Goal: Task Accomplishment & Management: Use online tool/utility

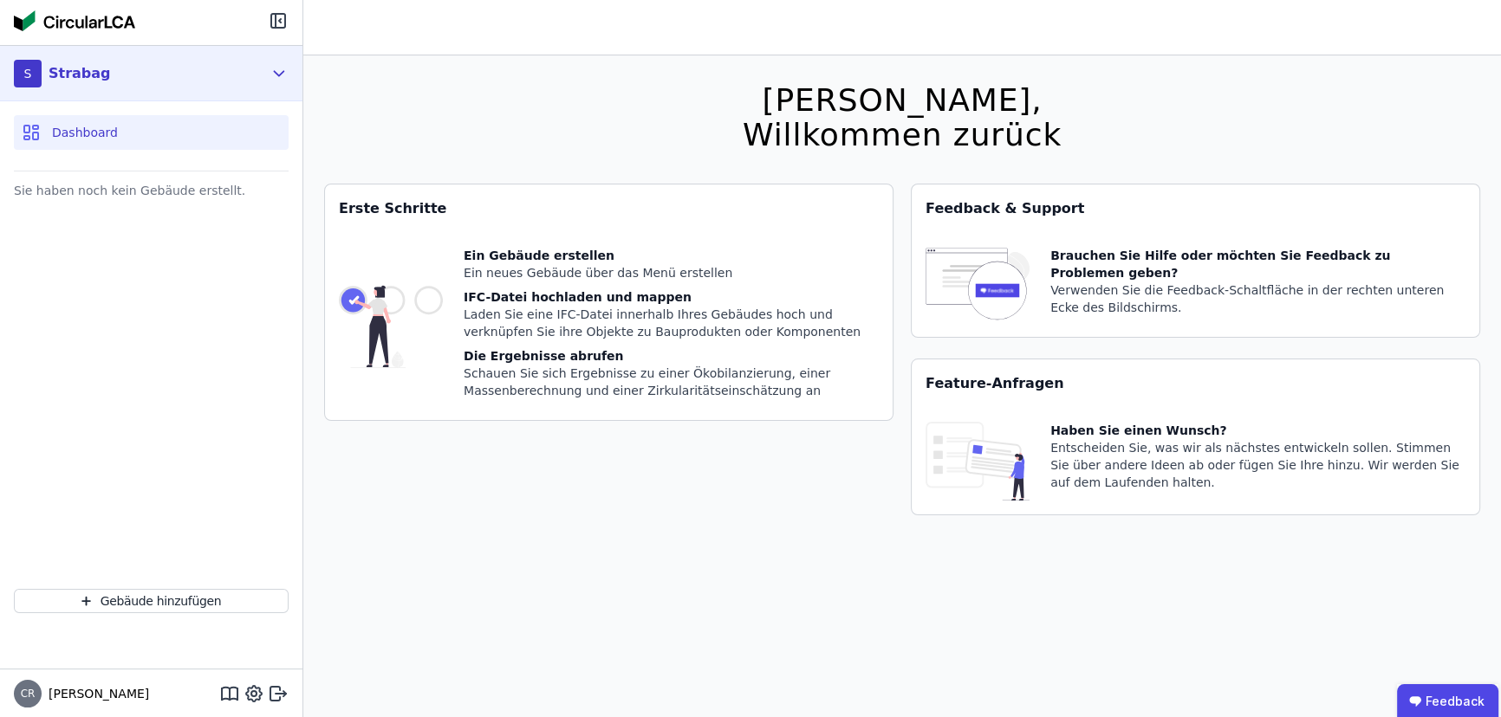
click at [266, 71] on div "S Strabag" at bounding box center [151, 73] width 302 height 55
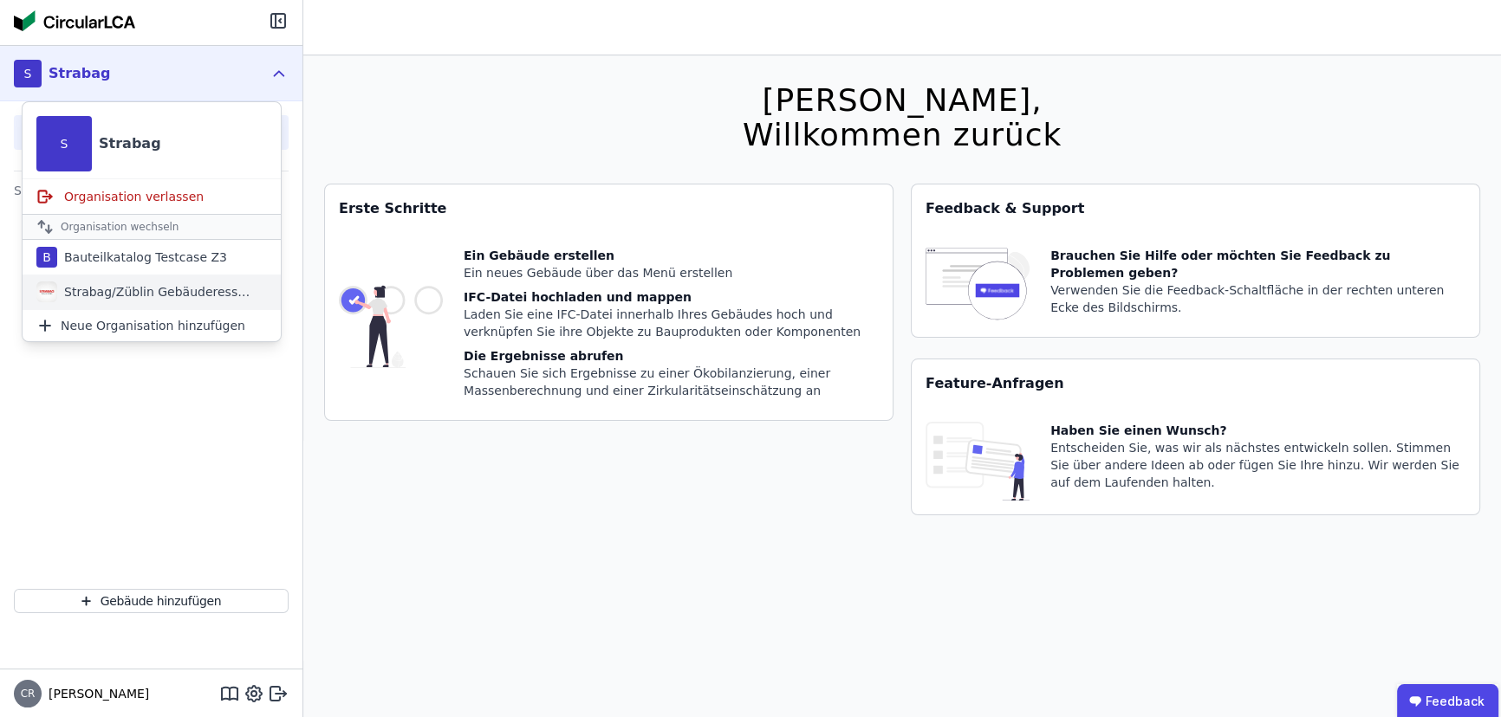
click at [196, 287] on div "Strabag/Züblin Gebäuderessourcenpass Gruppe" at bounding box center [156, 291] width 199 height 17
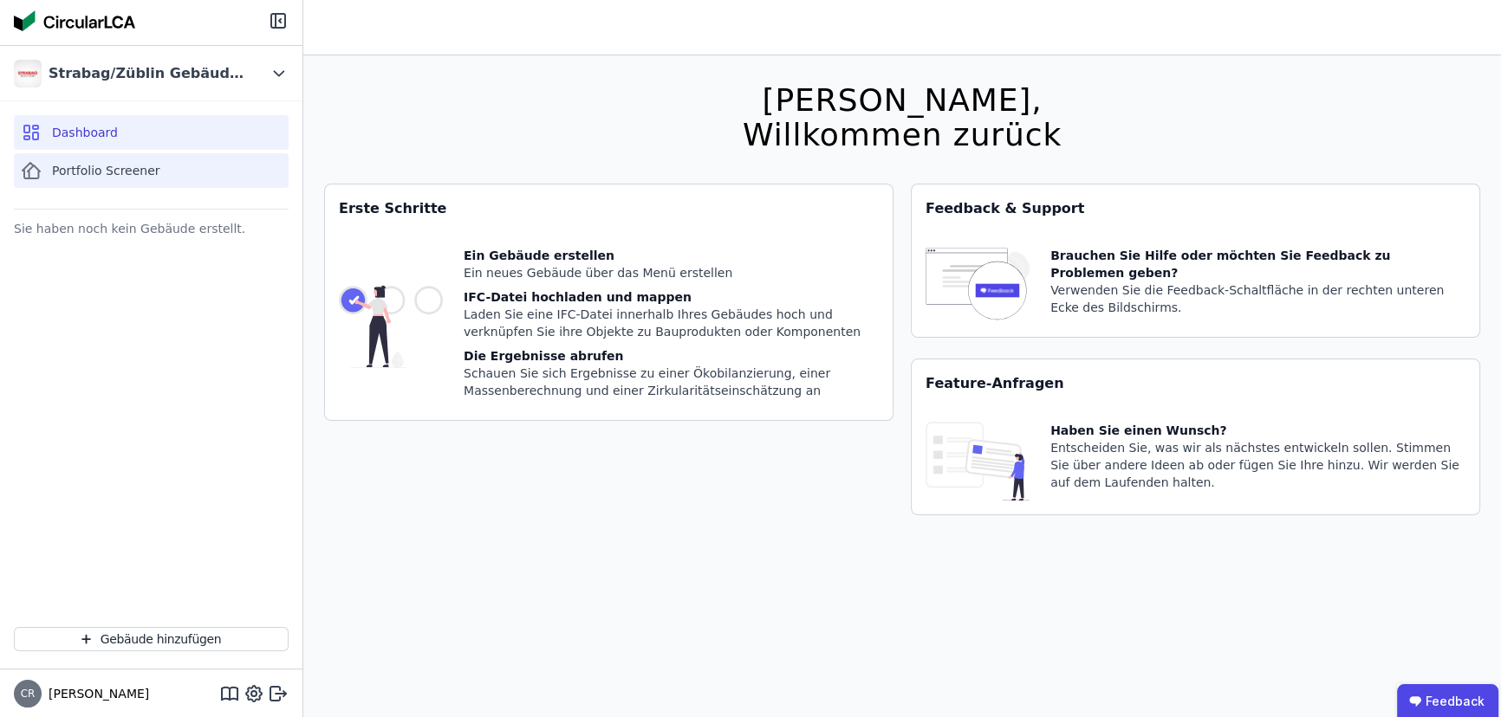
click at [94, 172] on span "Portfolio Screener" at bounding box center [106, 170] width 108 height 17
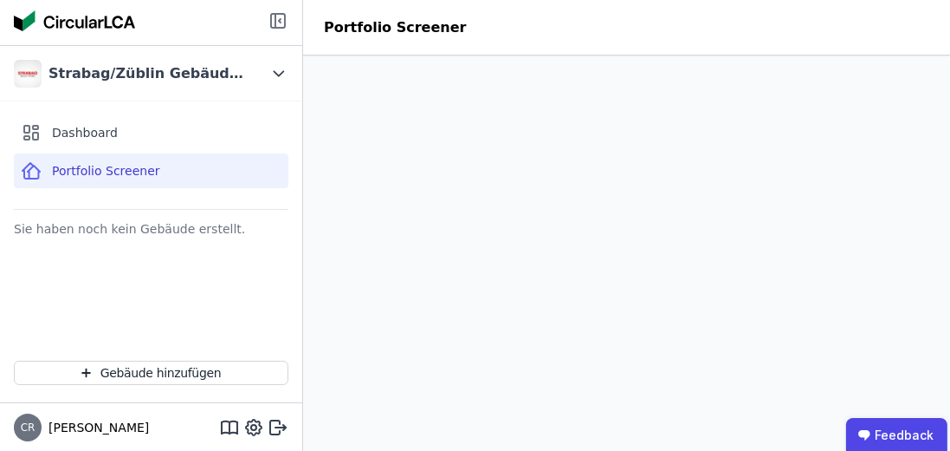
click at [279, 21] on icon at bounding box center [280, 20] width 2 height 3
